Goal: Complete application form

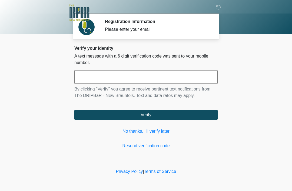
click at [144, 79] on input "text" at bounding box center [145, 77] width 143 height 14
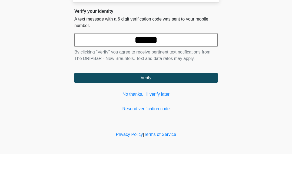
type input "******"
click at [171, 110] on button "Verify" at bounding box center [145, 115] width 143 height 10
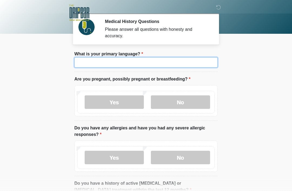
click at [155, 66] on input "What is your primary language?" at bounding box center [145, 62] width 143 height 10
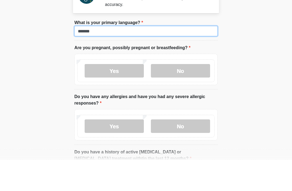
type input "*******"
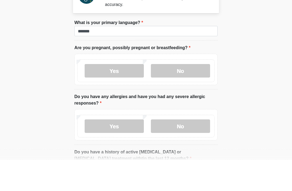
click at [185, 96] on label "No" at bounding box center [180, 103] width 59 height 14
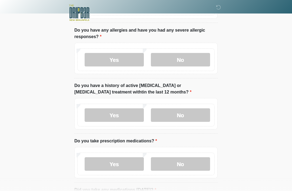
scroll to position [99, 0]
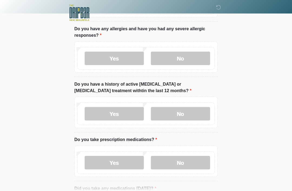
click at [132, 58] on label "Yes" at bounding box center [114, 59] width 59 height 14
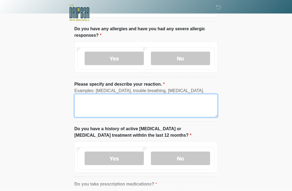
click at [114, 109] on textarea "Please specify and describe your reaction." at bounding box center [145, 105] width 143 height 23
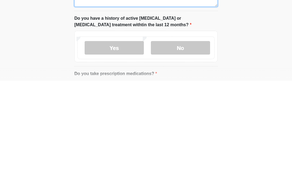
type textarea "**********"
click at [181, 152] on label "No" at bounding box center [180, 159] width 59 height 14
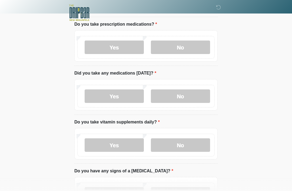
scroll to position [259, 0]
click at [126, 48] on label "Yes" at bounding box center [114, 48] width 59 height 14
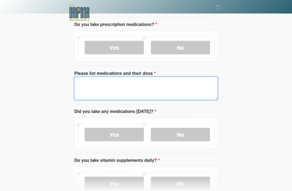
click at [139, 90] on textarea "Please list medications and their dose" at bounding box center [145, 88] width 143 height 23
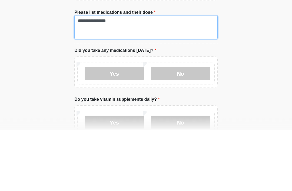
type textarea "**********"
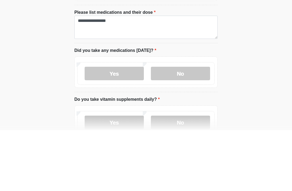
click at [116, 128] on label "Yes" at bounding box center [114, 135] width 59 height 14
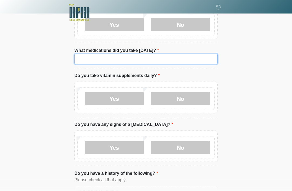
click at [151, 60] on input "What medications did you take [DATE]?" at bounding box center [145, 59] width 143 height 10
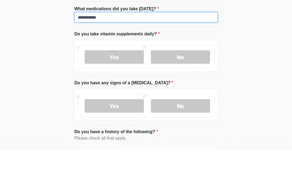
type input "**********"
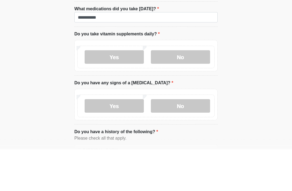
click at [125, 92] on label "Yes" at bounding box center [114, 99] width 59 height 14
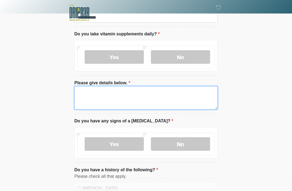
click at [113, 97] on textarea "Please give details below." at bounding box center [145, 97] width 143 height 23
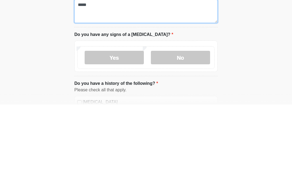
type textarea "*****"
click at [195, 138] on label "No" at bounding box center [180, 145] width 59 height 14
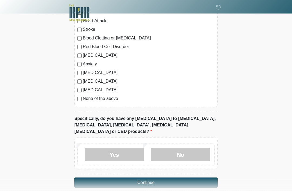
scroll to position [597, 0]
click at [194, 148] on label "No" at bounding box center [180, 155] width 59 height 14
click at [157, 178] on button "Continue" at bounding box center [145, 183] width 143 height 10
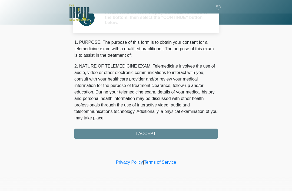
scroll to position [0, 0]
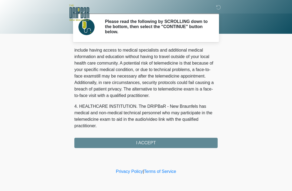
click at [155, 142] on div "1. PURPOSE. The purpose of this form is to obtain your consent for a telemedici…" at bounding box center [145, 98] width 143 height 100
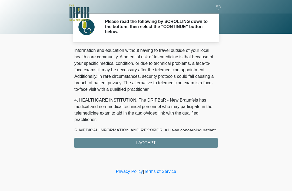
scroll to position [102, 0]
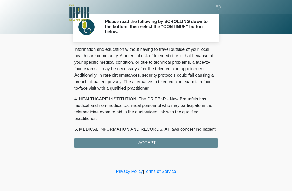
click at [161, 143] on div "1. PURPOSE. The purpose of this form is to obtain your consent for a telemedici…" at bounding box center [145, 98] width 143 height 100
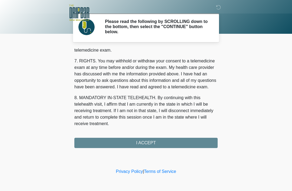
scroll to position [237, 0]
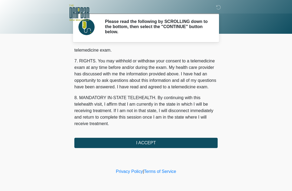
click at [153, 143] on button "I ACCEPT" at bounding box center [145, 143] width 143 height 10
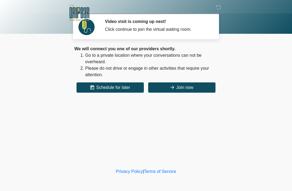
click at [190, 90] on button "Join now" at bounding box center [181, 88] width 67 height 10
